Goal: Task Accomplishment & Management: Use online tool/utility

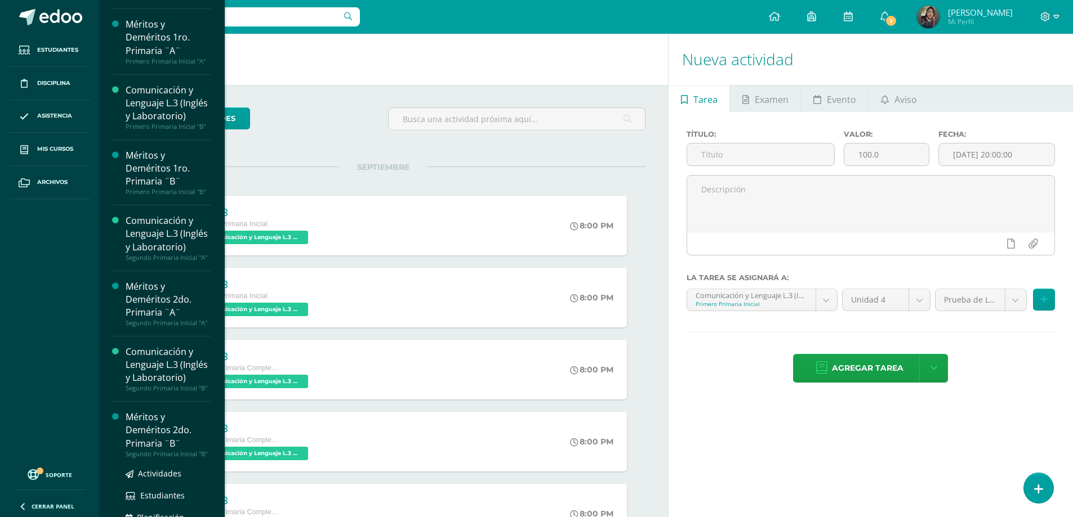
scroll to position [113, 0]
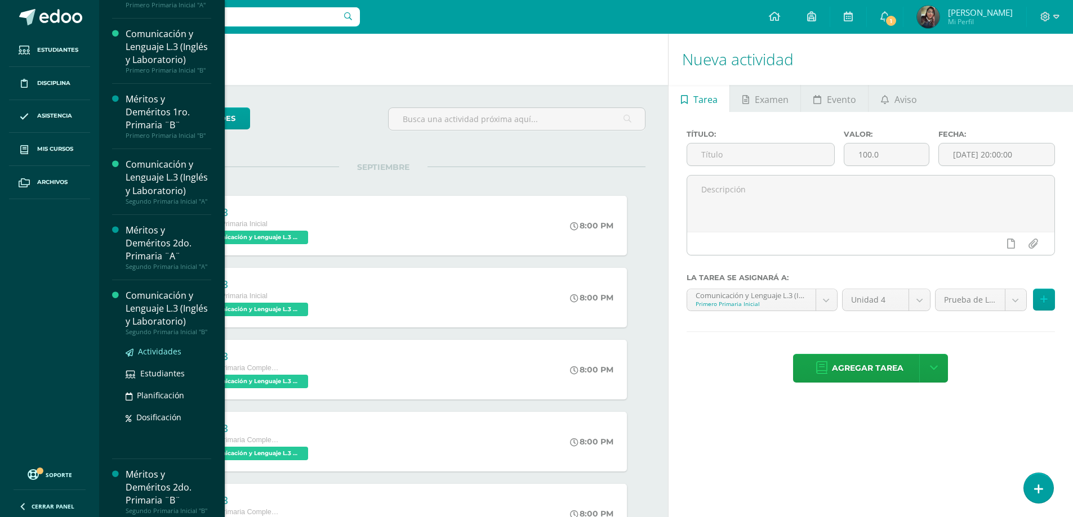
click at [146, 357] on span "Actividades" at bounding box center [159, 351] width 43 height 11
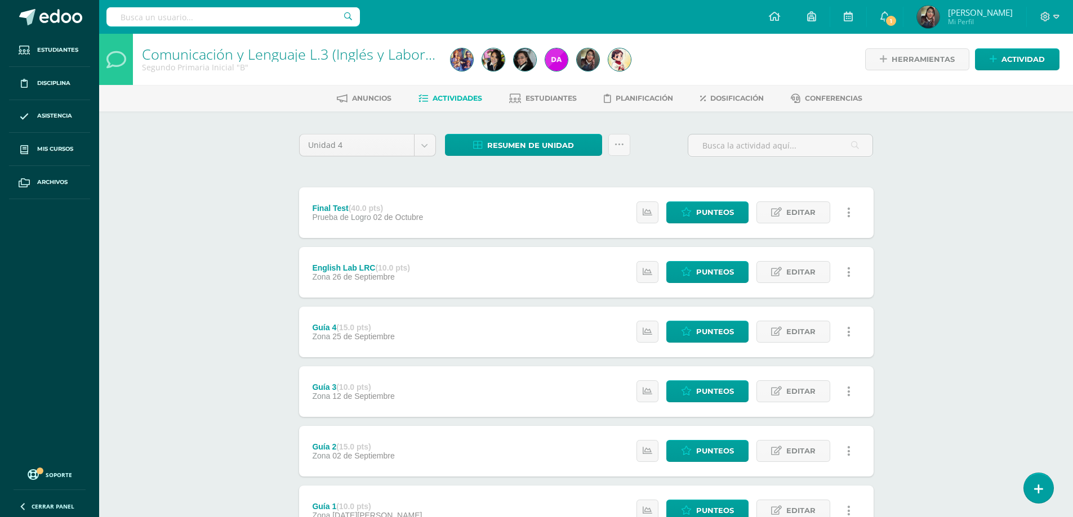
scroll to position [94, 0]
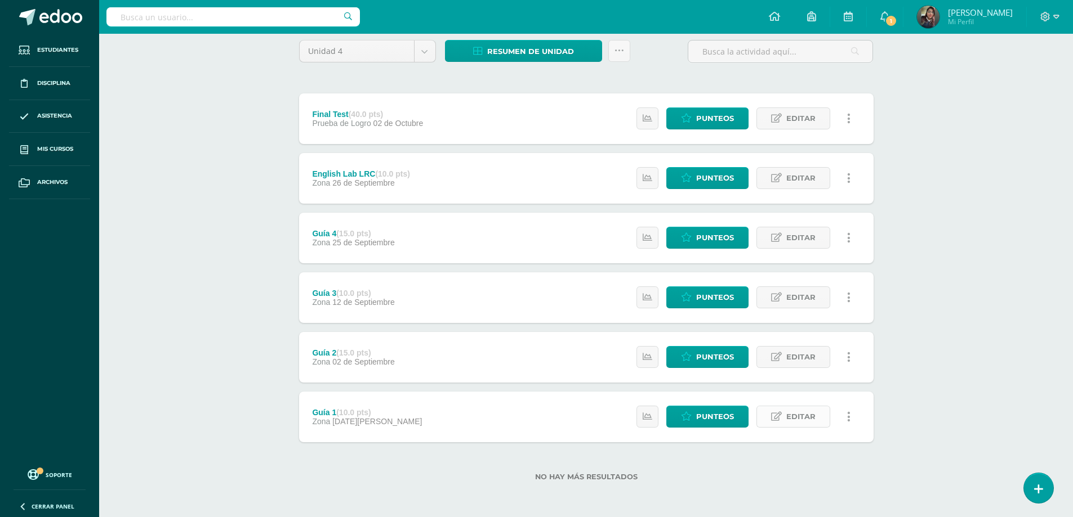
click at [779, 417] on icon at bounding box center [776, 417] width 11 height 10
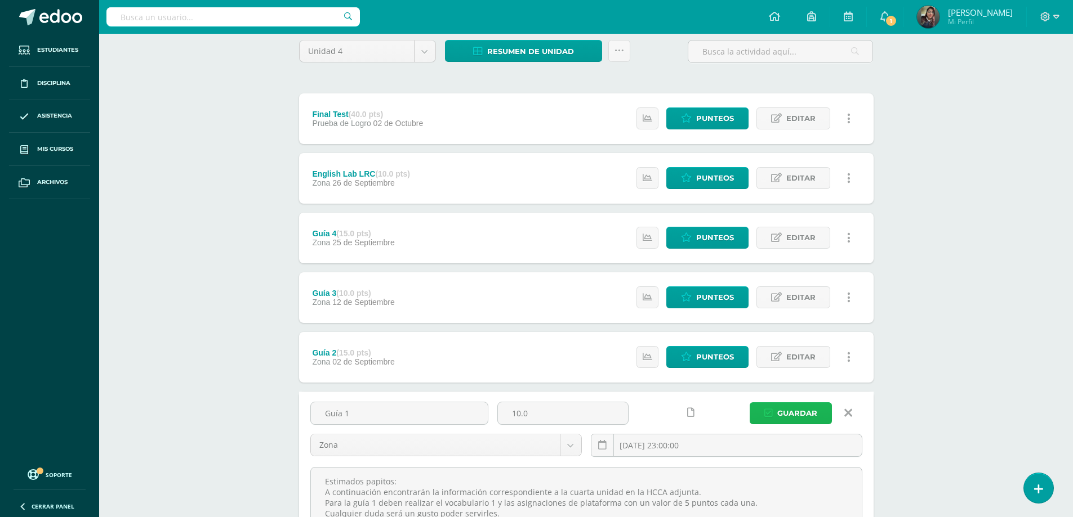
click at [779, 417] on span "Guardar" at bounding box center [797, 413] width 40 height 21
click at [850, 412] on icon at bounding box center [848, 413] width 8 height 12
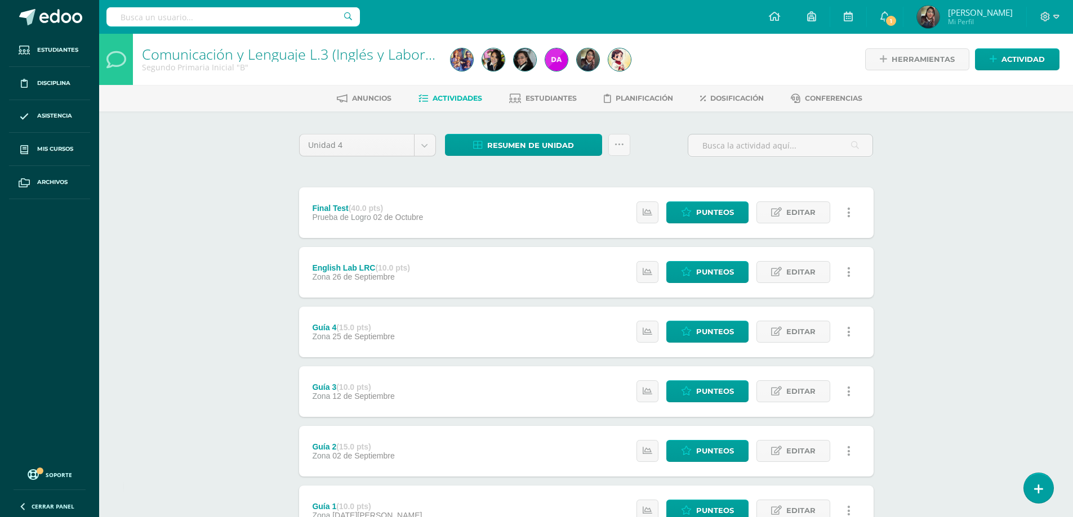
scroll to position [94, 0]
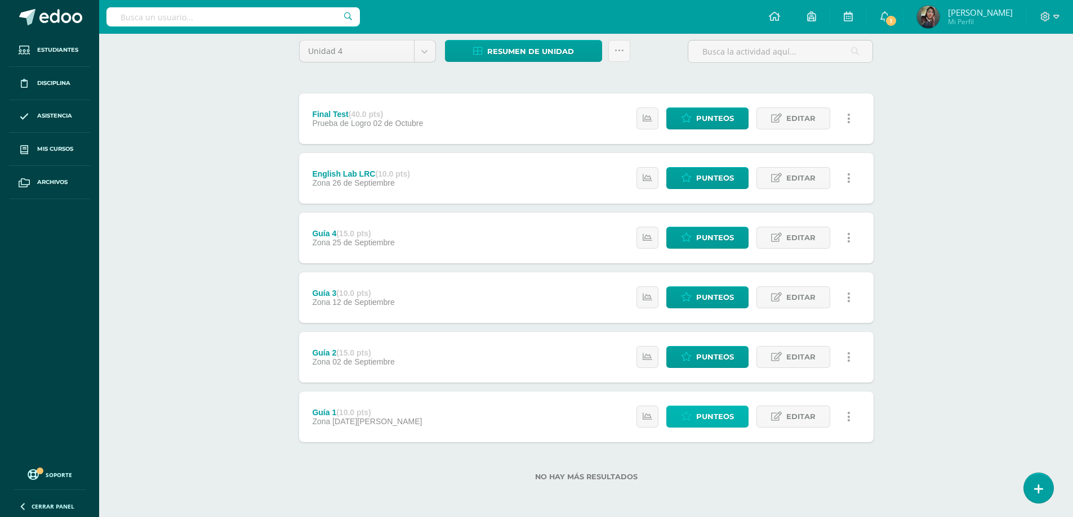
click at [684, 413] on icon at bounding box center [686, 417] width 11 height 10
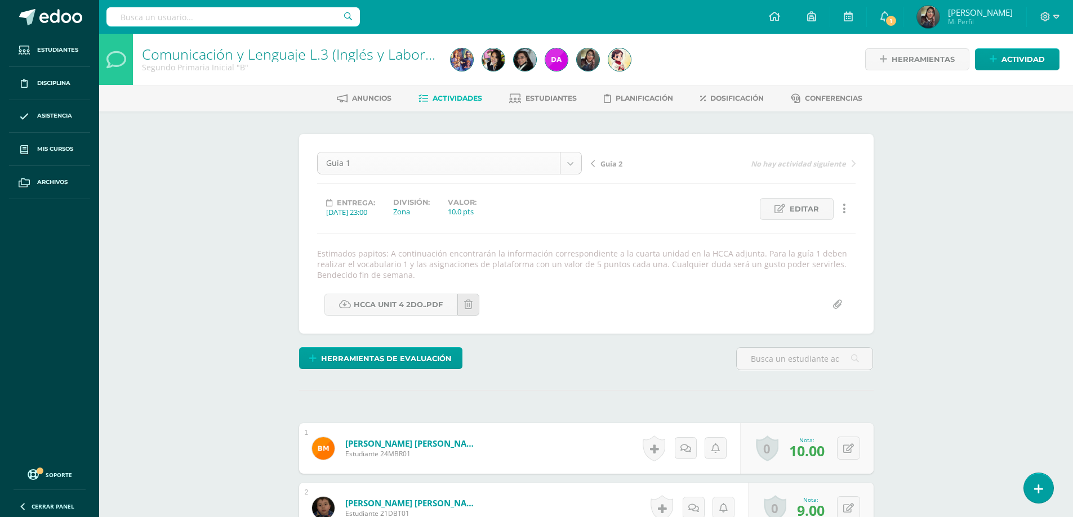
scroll to position [1, 0]
click at [409, 304] on link "HCCA UNIT 4 2do..pdf" at bounding box center [390, 304] width 133 height 22
